Goal: Find specific page/section: Find specific page/section

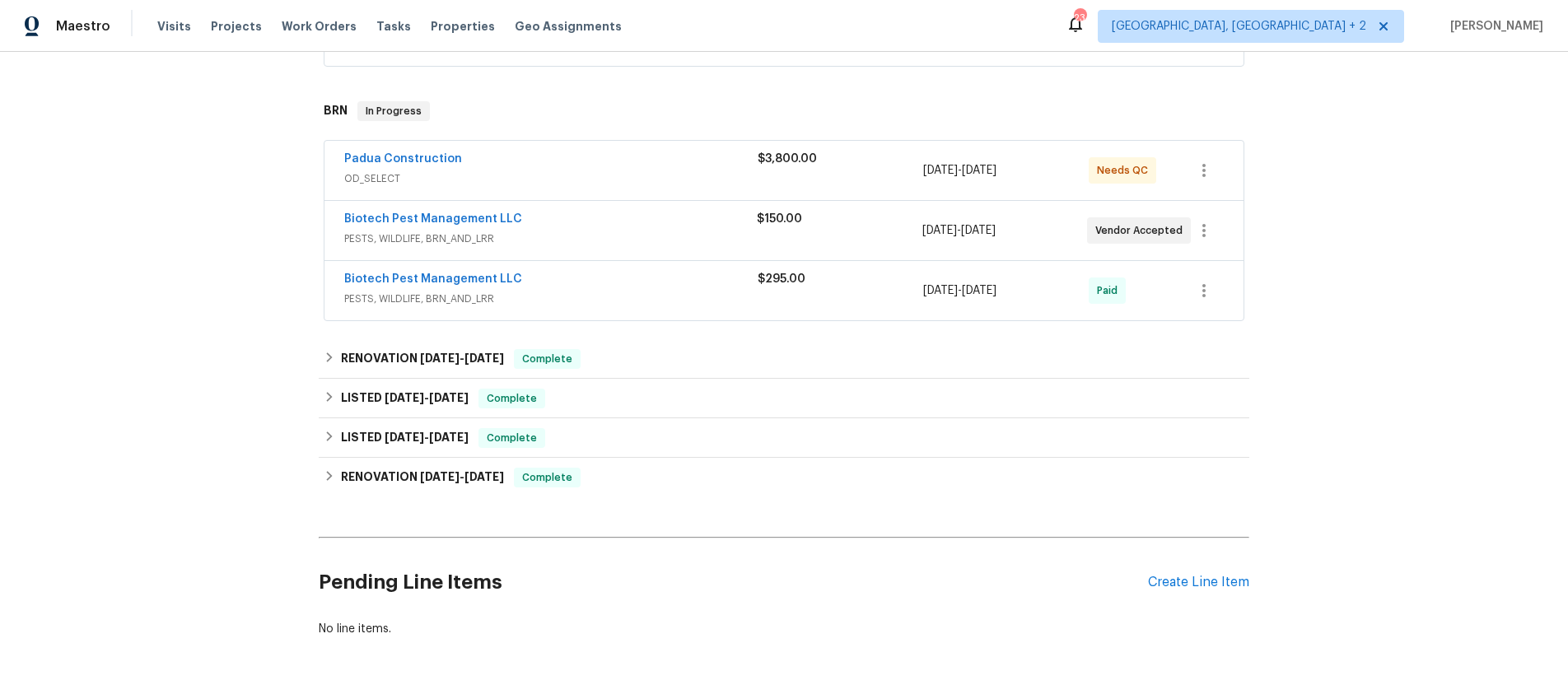
scroll to position [439, 0]
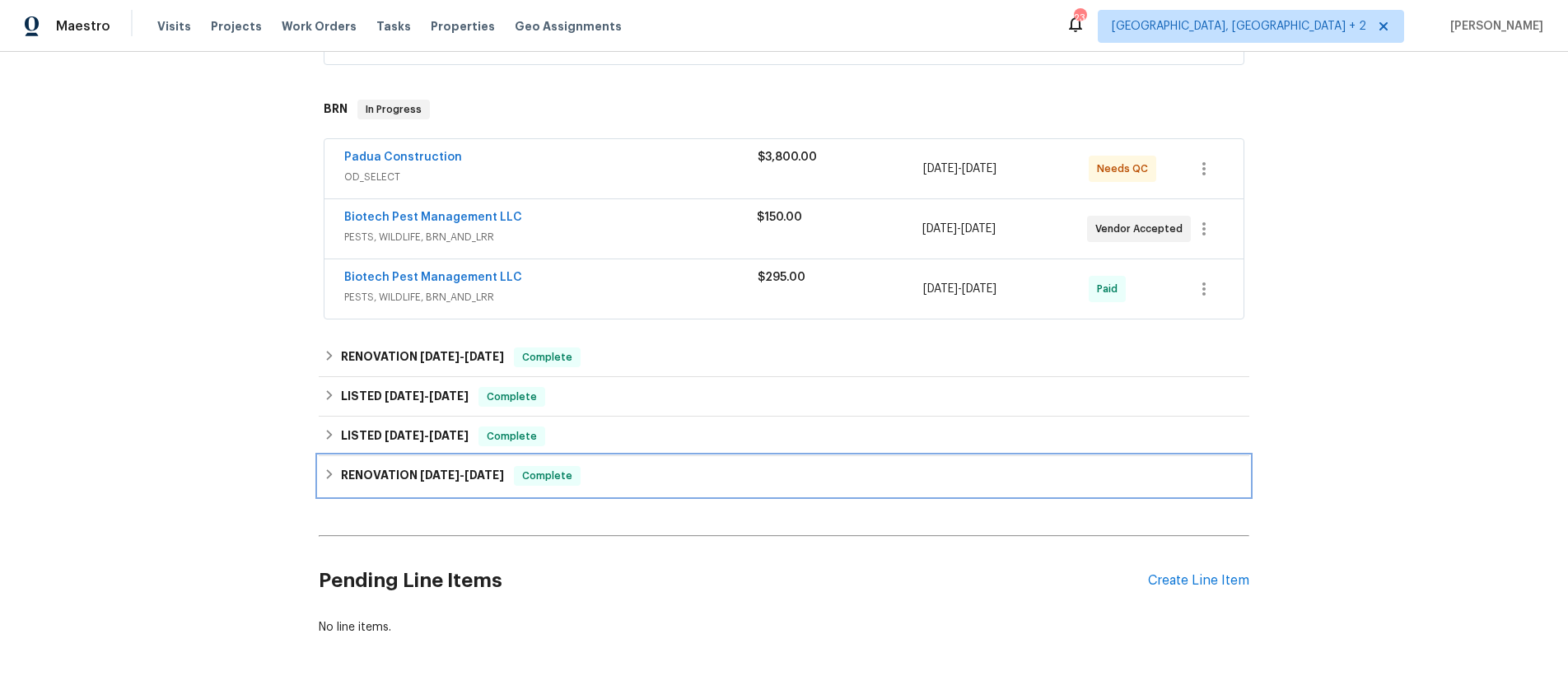
click at [332, 469] on icon at bounding box center [330, 474] width 12 height 12
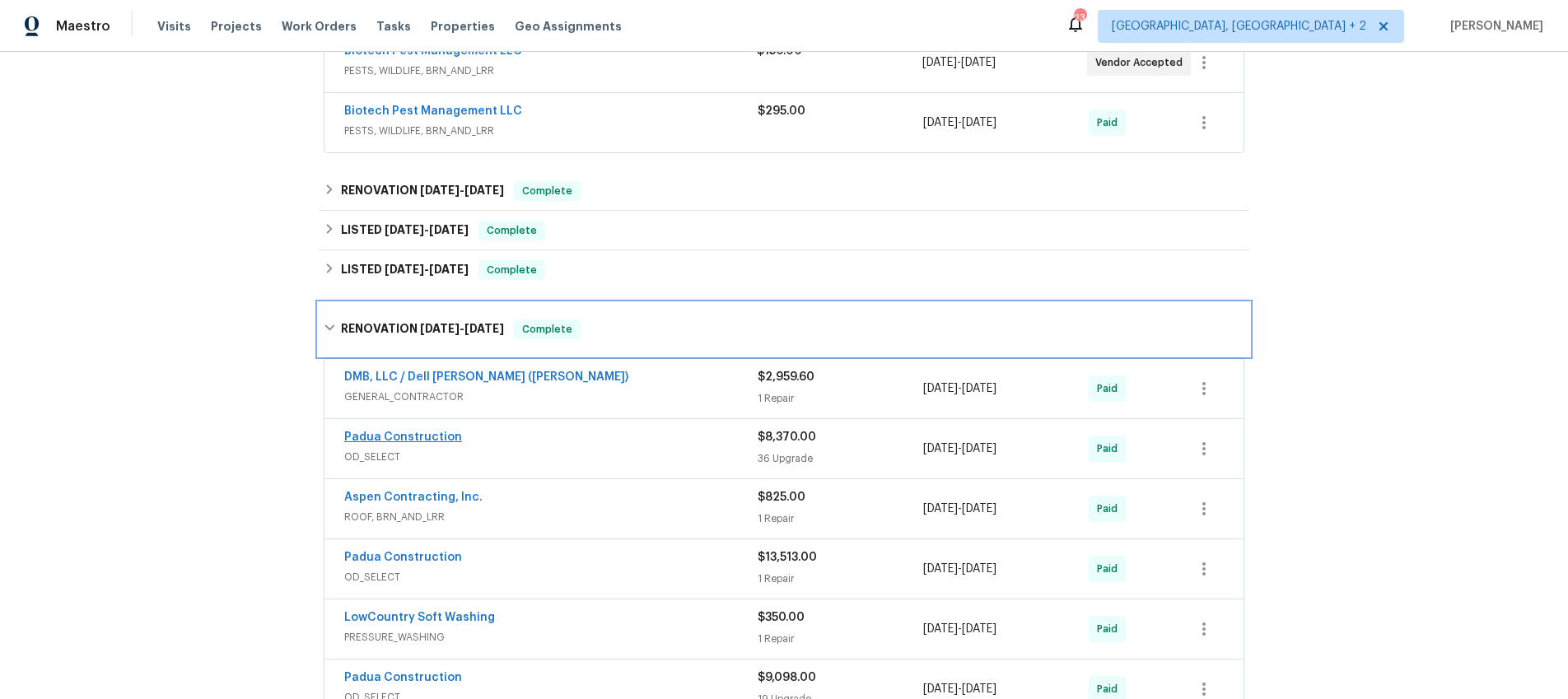
scroll to position [568, 0]
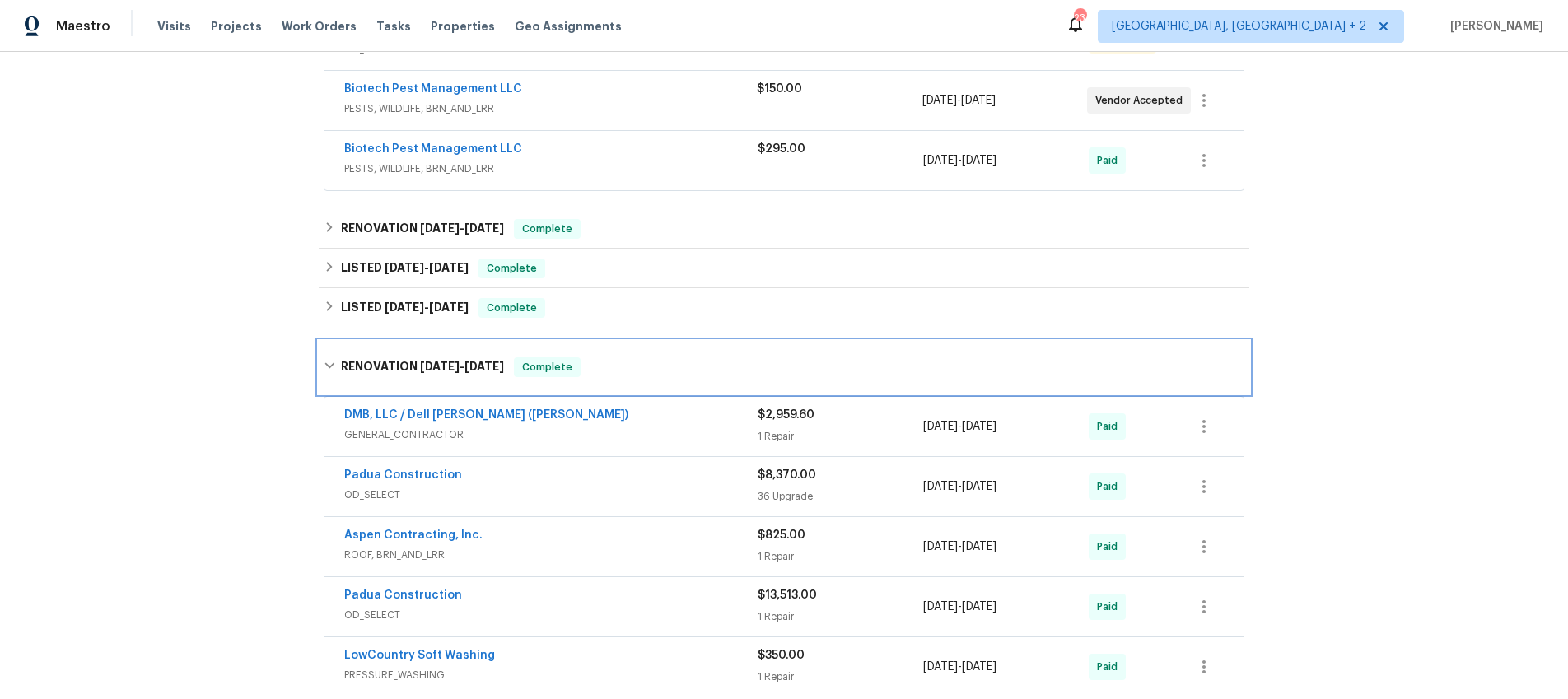
click at [328, 360] on icon at bounding box center [330, 365] width 12 height 12
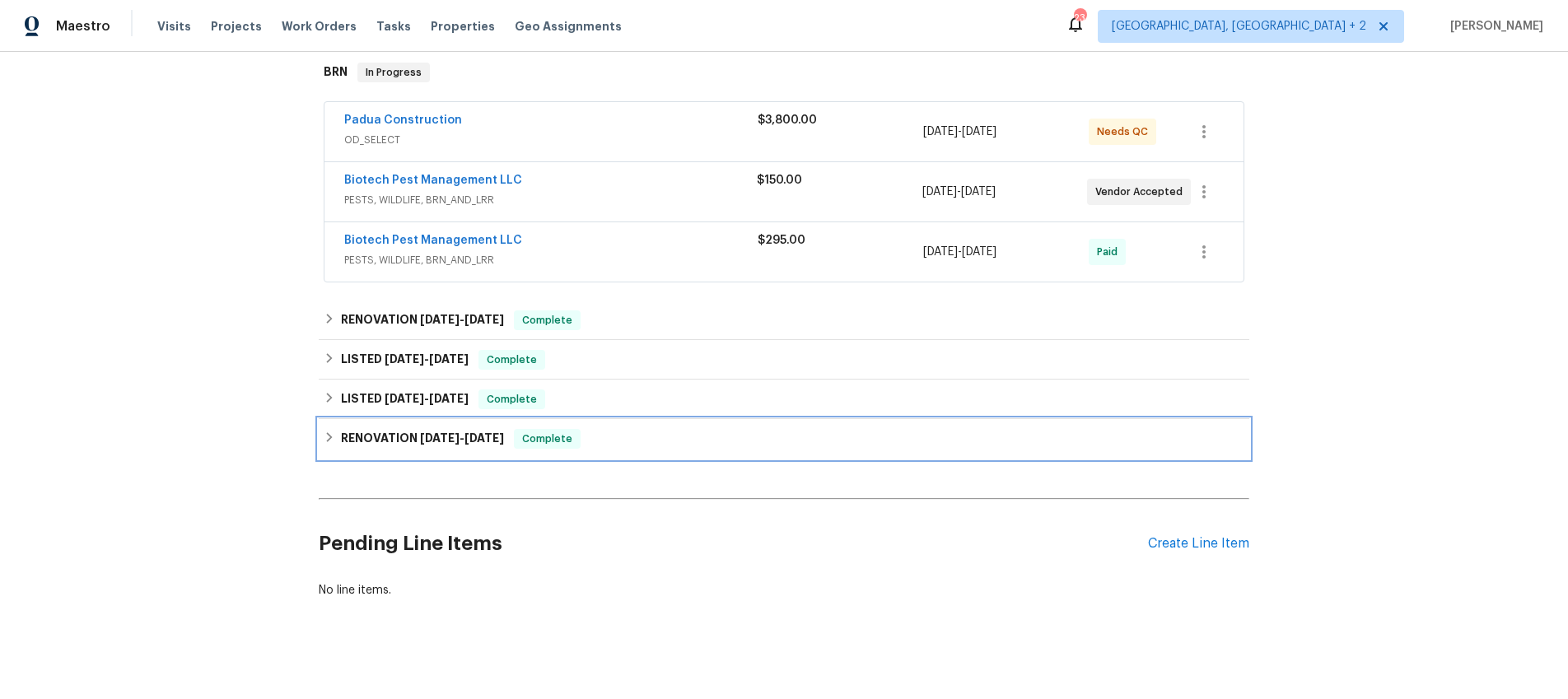
scroll to position [472, 0]
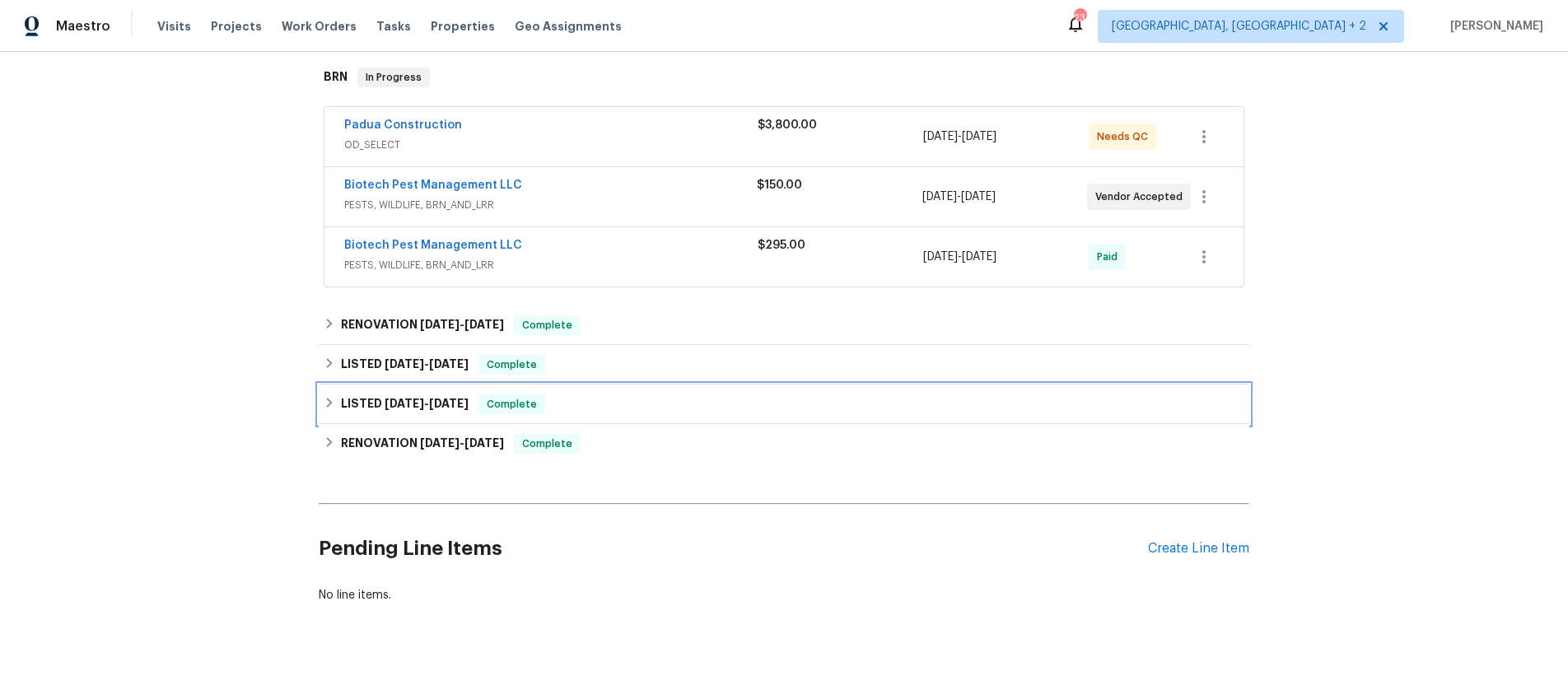
click at [328, 396] on icon at bounding box center [330, 402] width 12 height 12
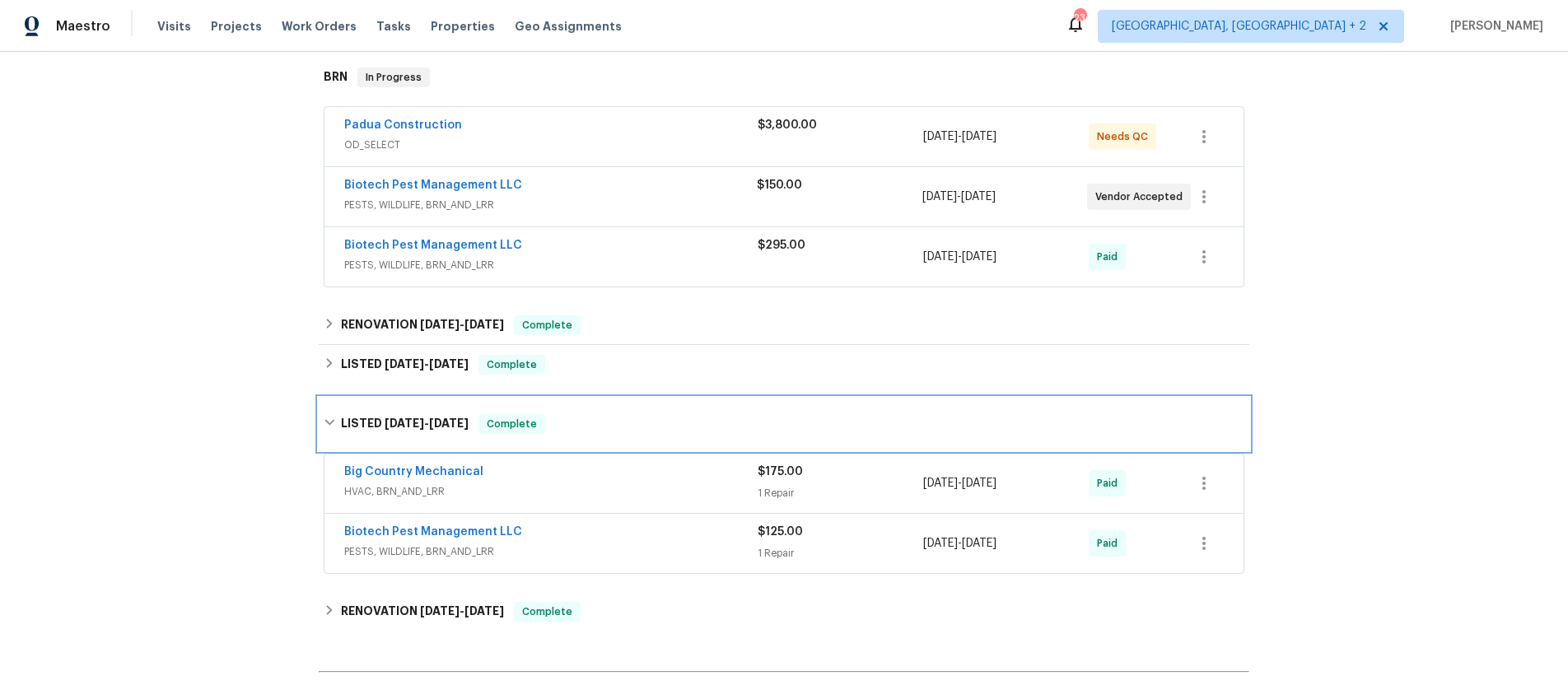
click at [328, 397] on div "LISTED [DATE] - [DATE] Complete" at bounding box center [784, 423] width 931 height 53
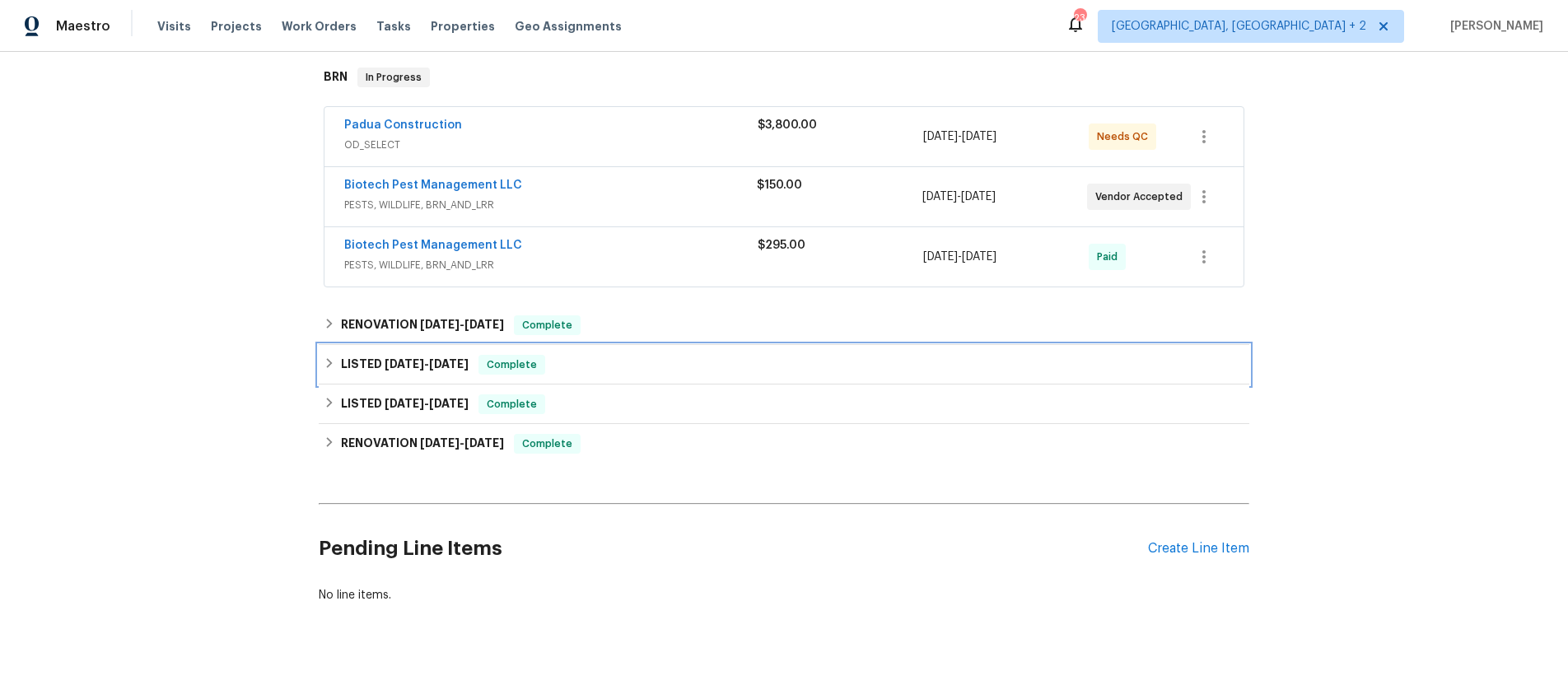
click at [333, 357] on icon at bounding box center [330, 363] width 12 height 12
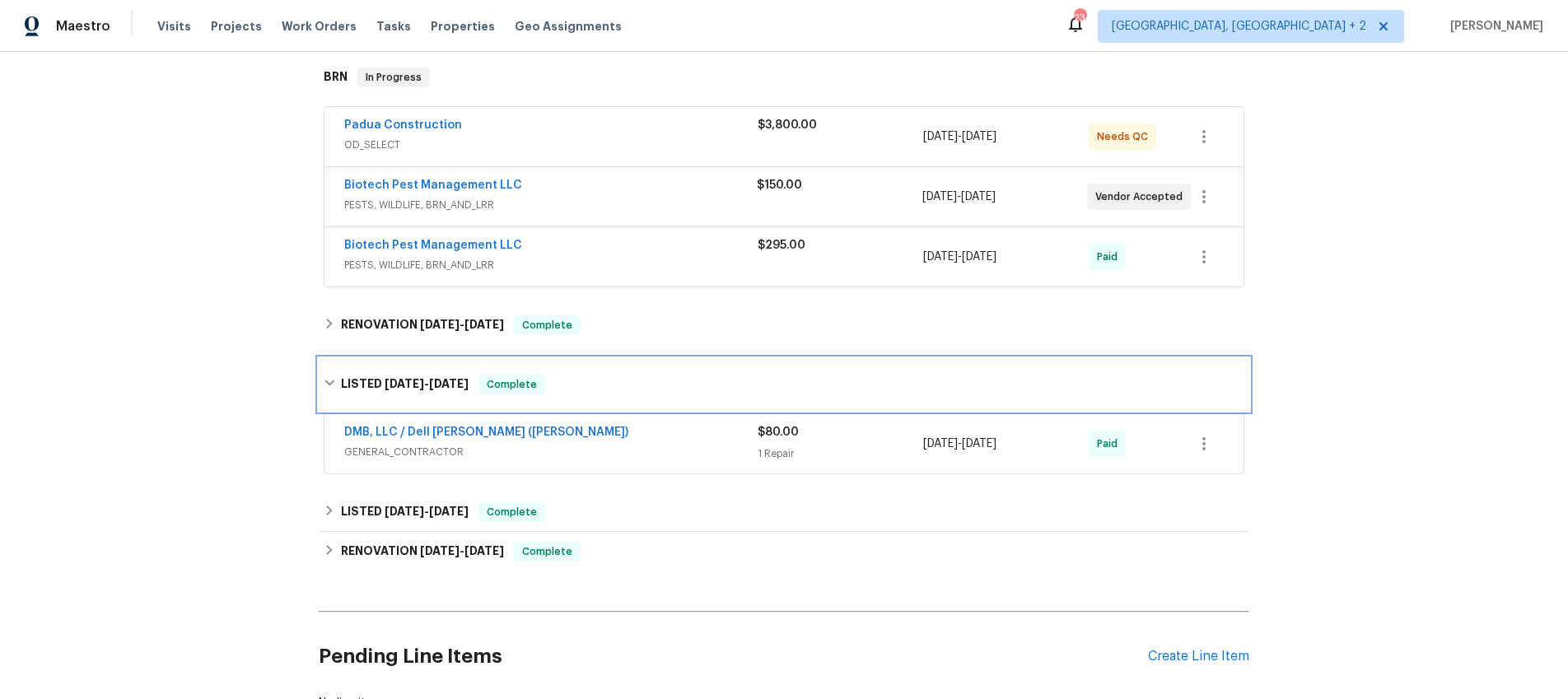
click at [333, 358] on div "LISTED [DATE] - [DATE] Complete" at bounding box center [784, 384] width 931 height 53
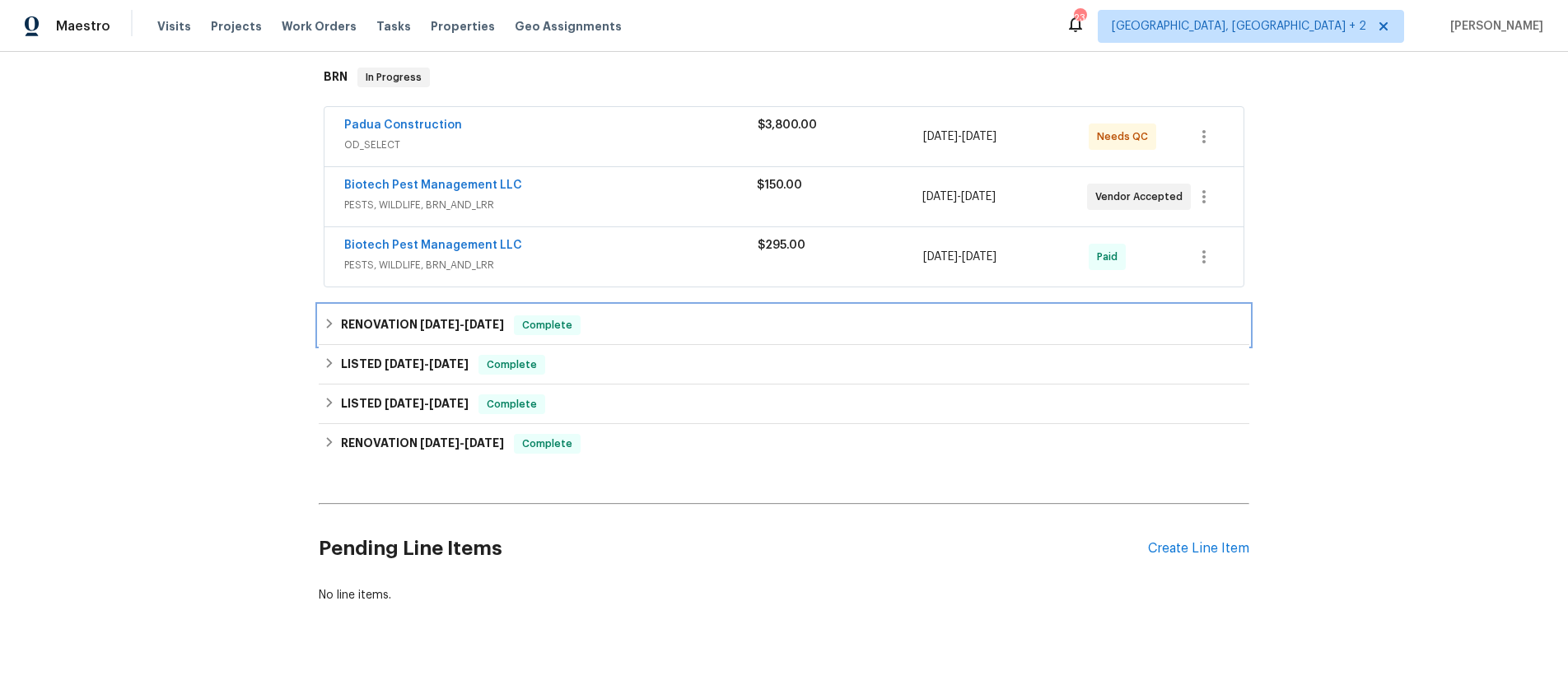
click at [335, 315] on div "RENOVATION [DATE] - [DATE] Complete" at bounding box center [784, 325] width 921 height 20
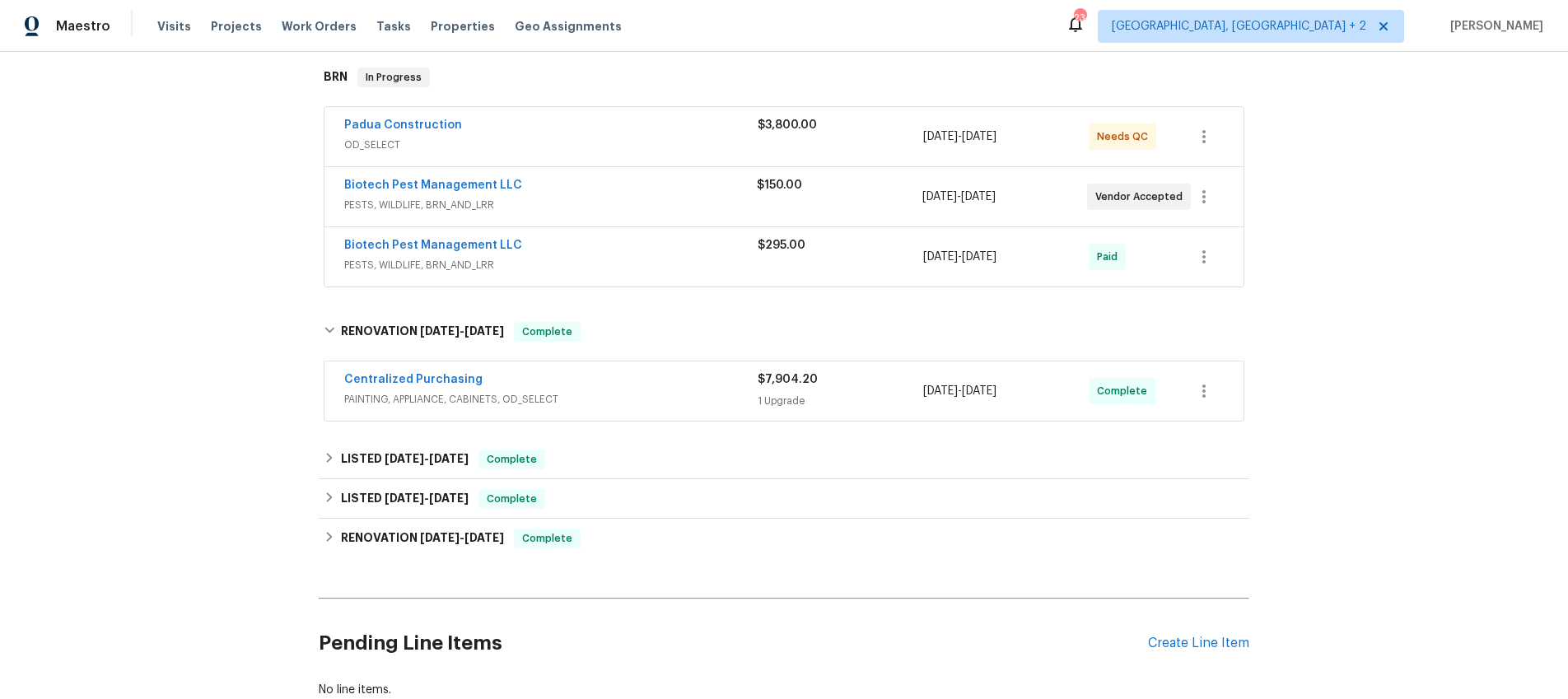
click at [361, 371] on span "Centralized Purchasing" at bounding box center [413, 380] width 138 height 17
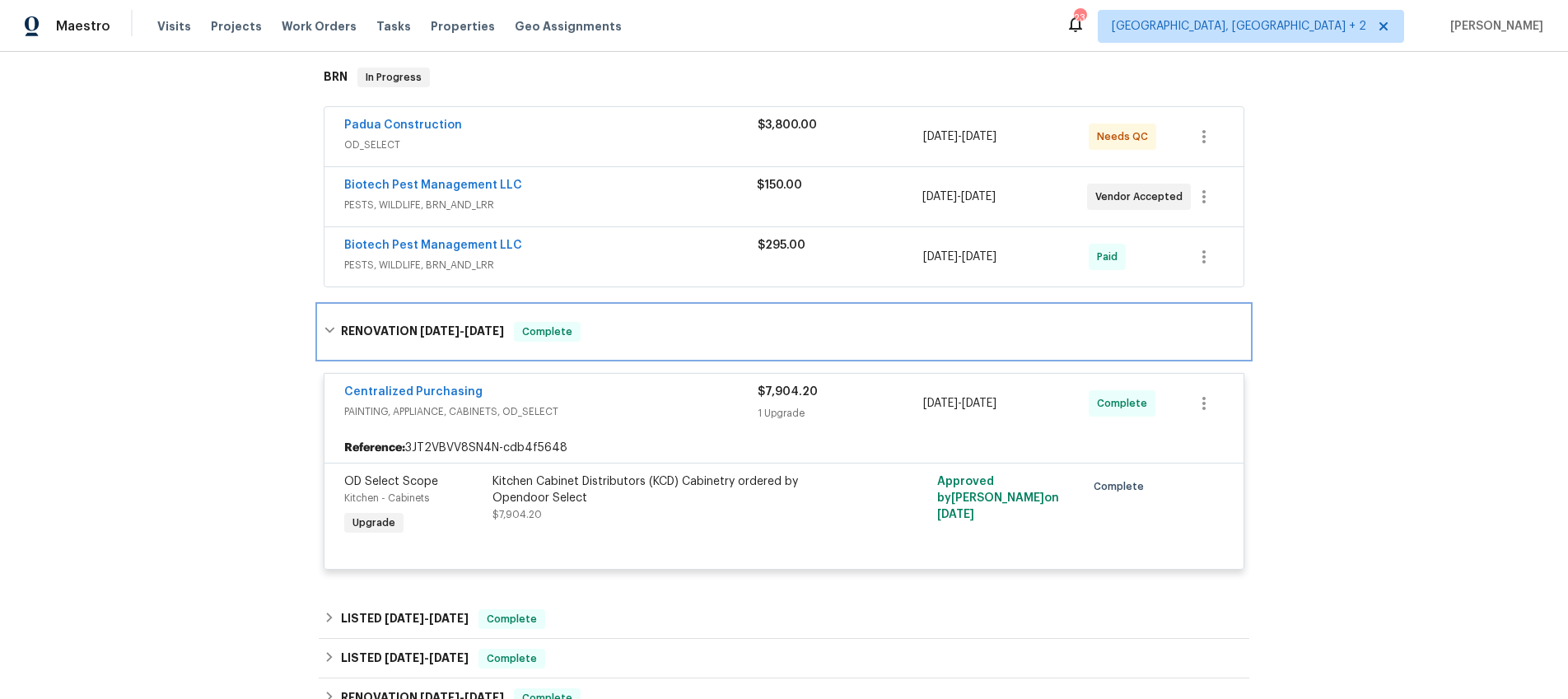
click at [330, 324] on icon at bounding box center [330, 330] width 12 height 12
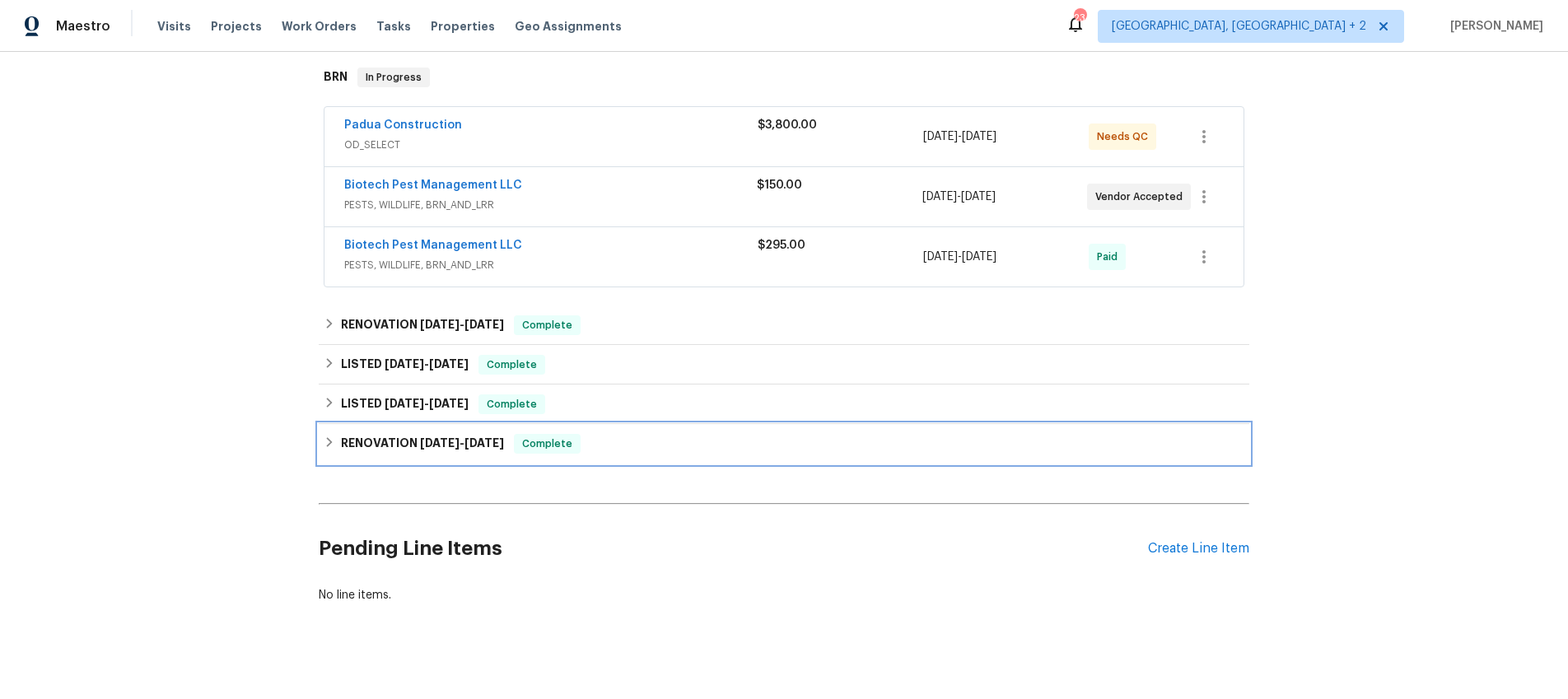
click at [325, 437] on icon at bounding box center [330, 443] width 12 height 12
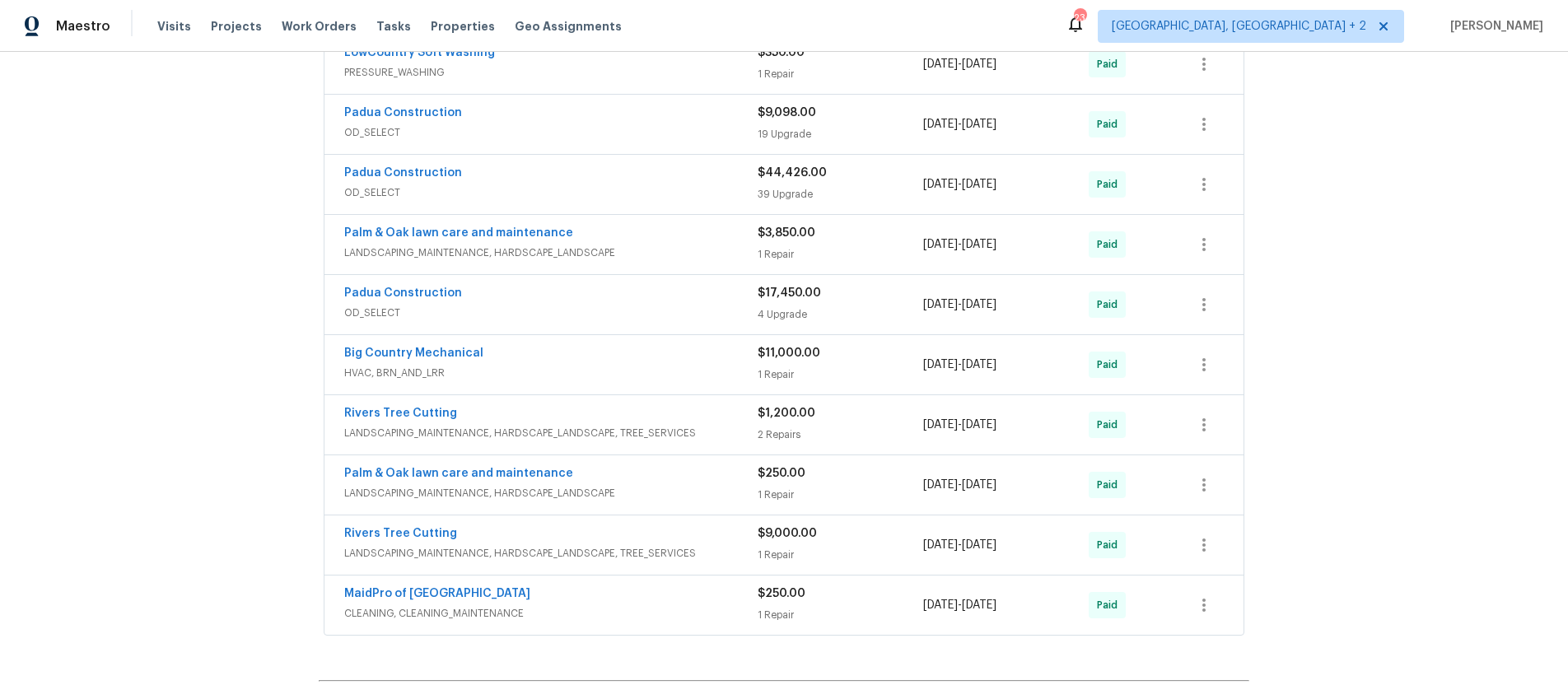
scroll to position [1176, 0]
